Goal: Information Seeking & Learning: Learn about a topic

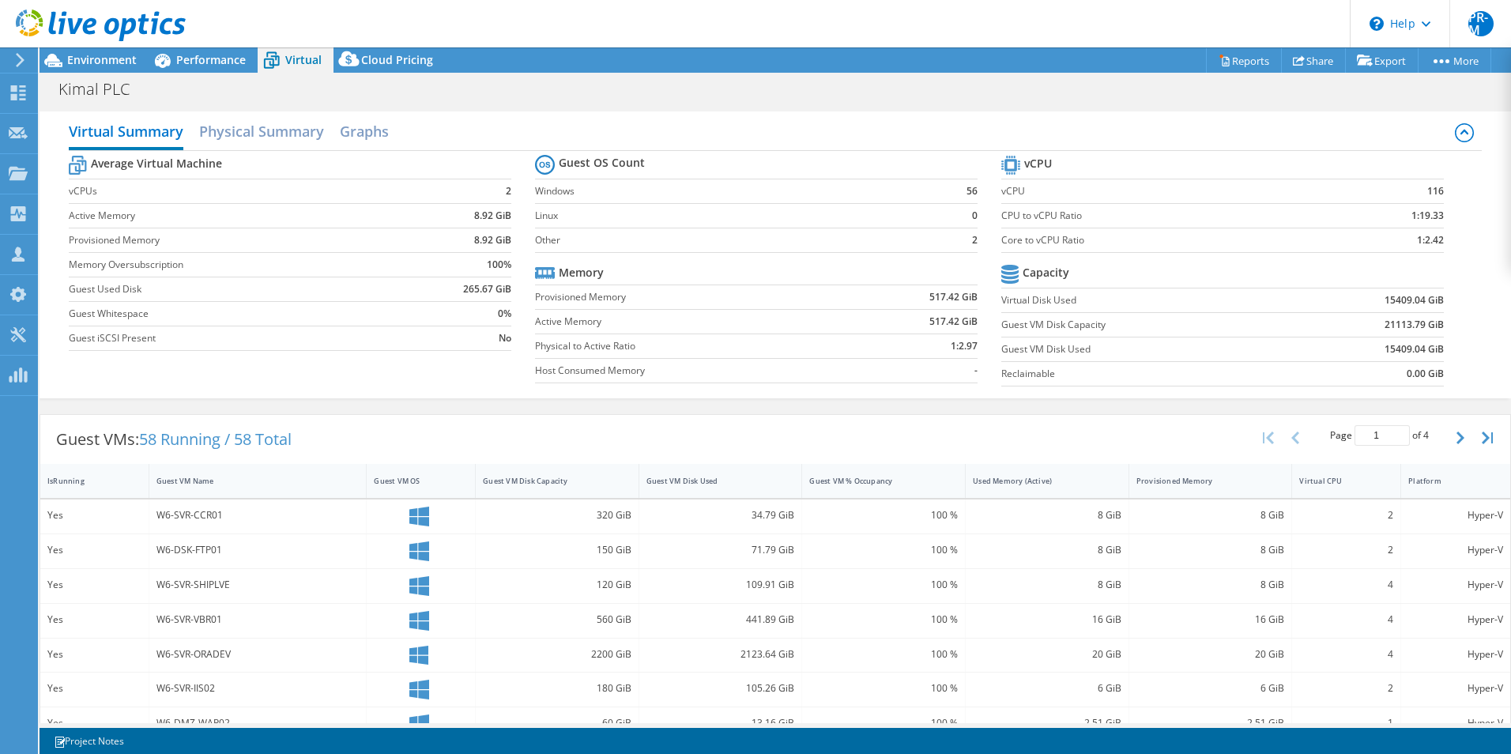
select select "USD"
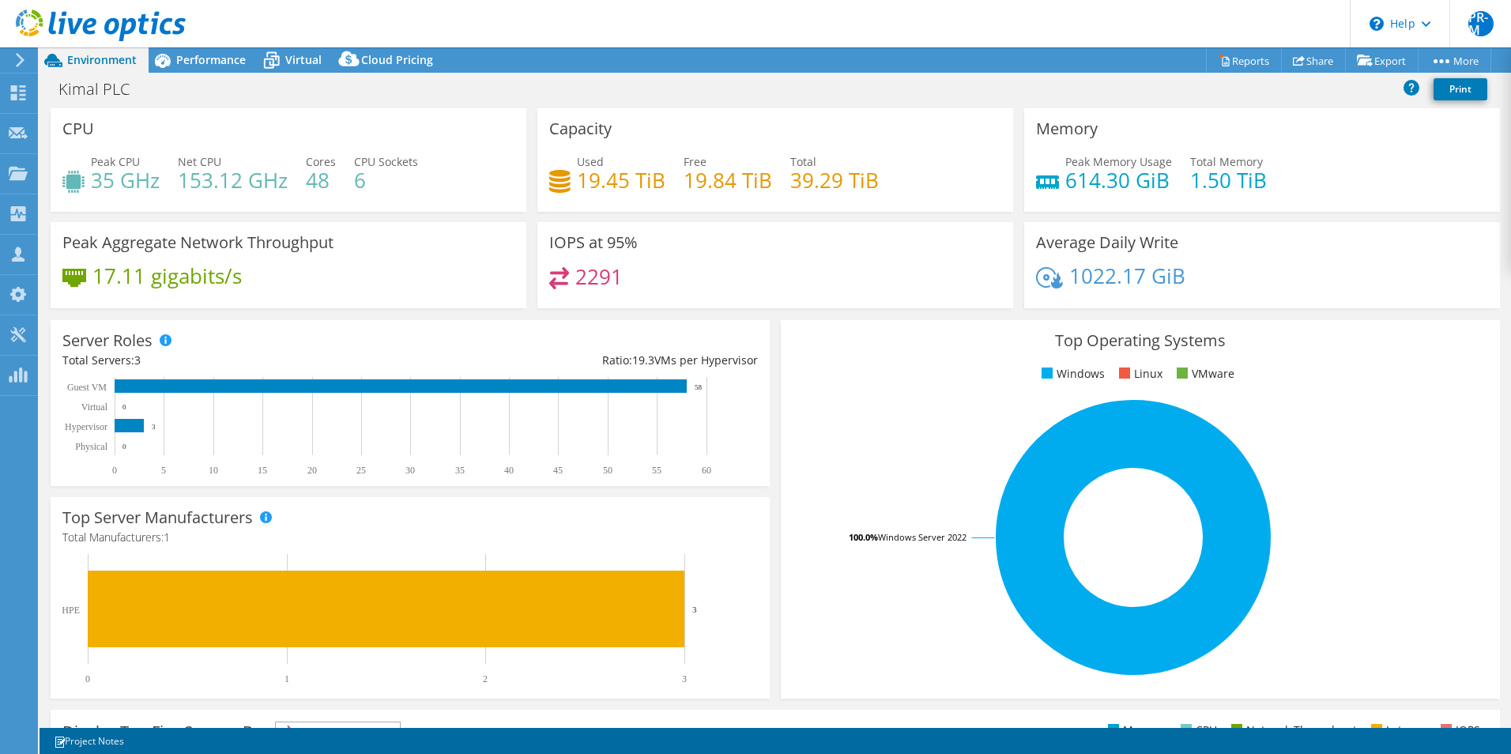
click at [820, 182] on h4 "39.29 TiB" at bounding box center [834, 179] width 89 height 17
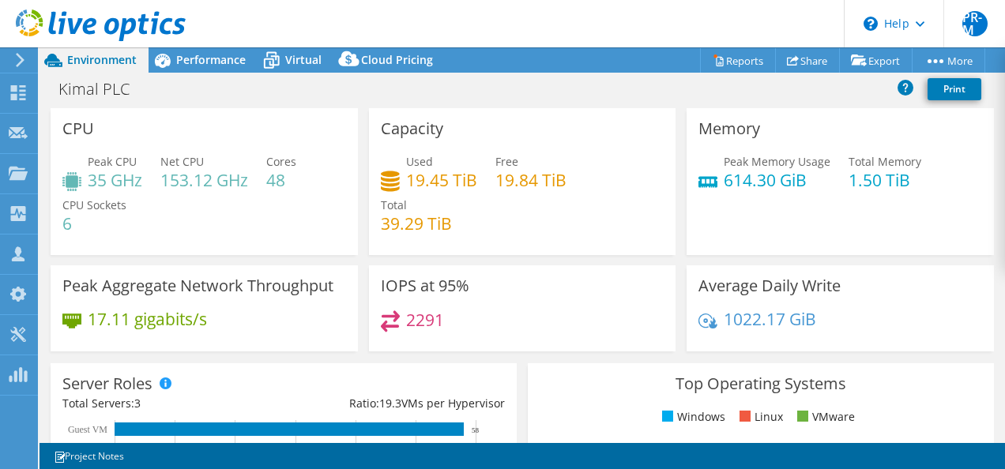
scroll to position [79, 0]
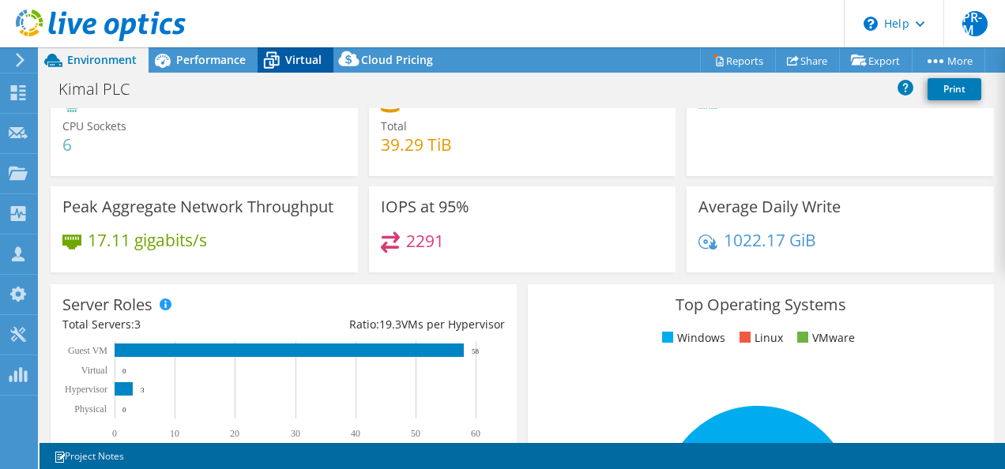
click at [292, 63] on span "Virtual" at bounding box center [303, 59] width 36 height 15
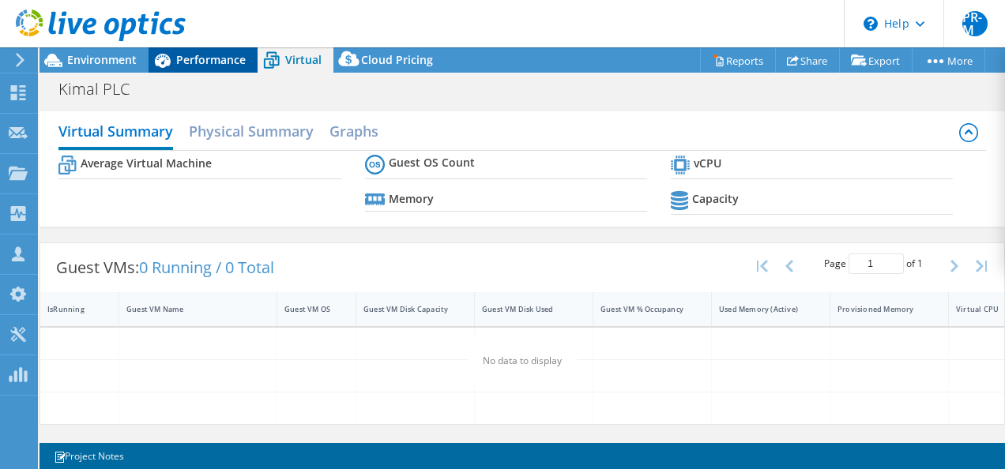
scroll to position [4, 0]
click at [212, 60] on span "Performance" at bounding box center [211, 59] width 70 height 15
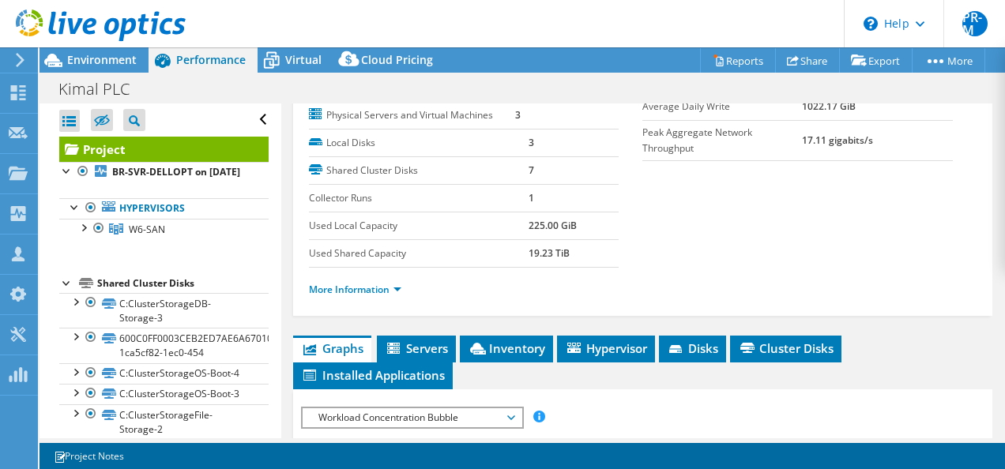
scroll to position [316, 0]
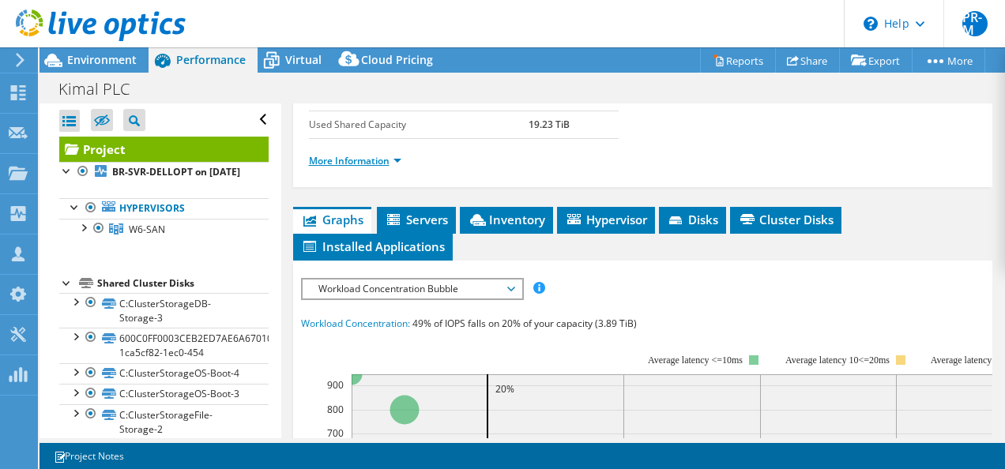
click at [397, 168] on link "More Information" at bounding box center [355, 160] width 92 height 13
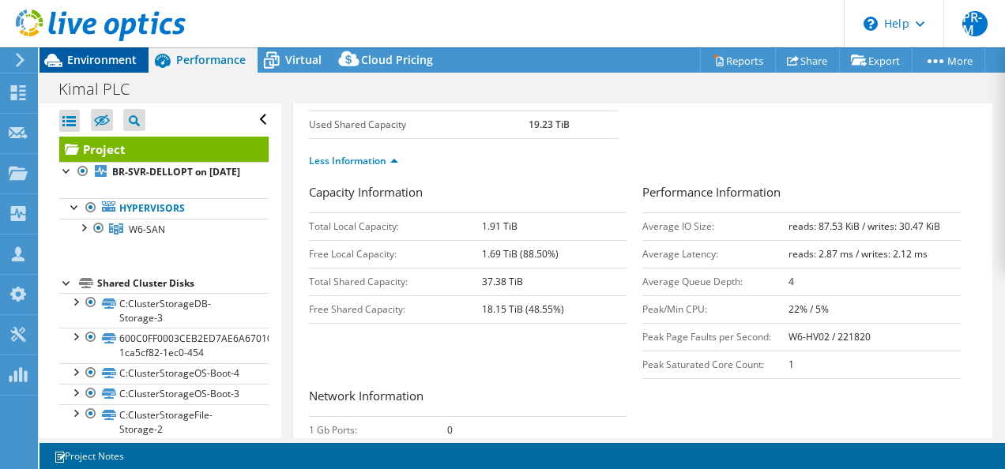
click at [92, 66] on span "Environment" at bounding box center [102, 59] width 70 height 15
